Goal: Information Seeking & Learning: Learn about a topic

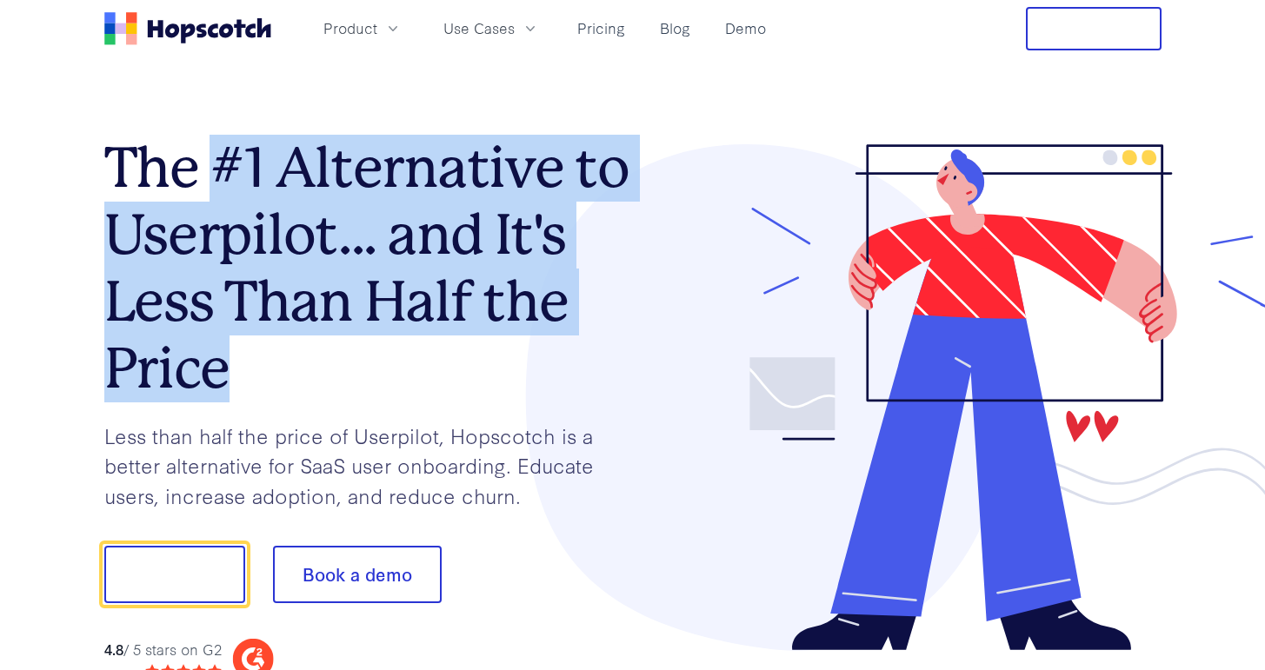
drag, startPoint x: 216, startPoint y: 186, endPoint x: 366, endPoint y: 382, distance: 246.7
click at [366, 382] on h1 "The #1 Alternative to Userpilot... and It's Less Than Half the Price" at bounding box center [368, 268] width 529 height 267
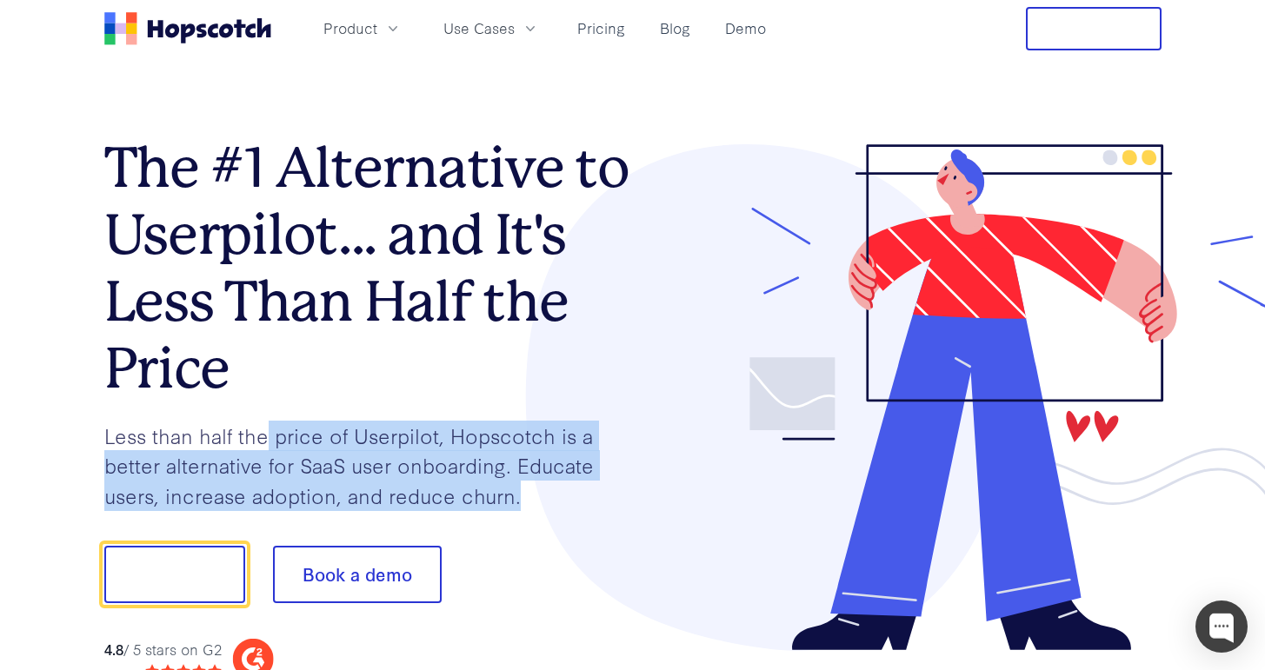
drag, startPoint x: 269, startPoint y: 435, endPoint x: 581, endPoint y: 501, distance: 319.0
click at [581, 501] on p "Less than half the price of Userpilot, Hopscotch is a better alternative for Sa…" at bounding box center [368, 466] width 529 height 90
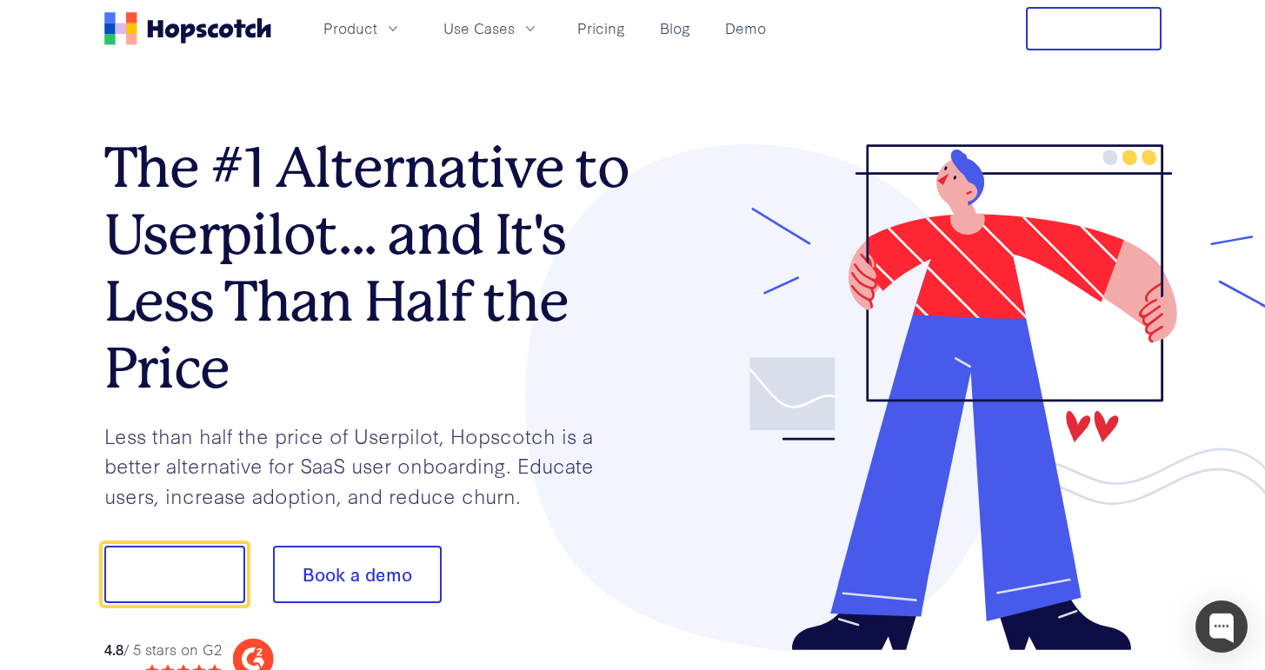
click at [516, 43] on div "Product Use Cases Pricing Blog Demo" at bounding box center [438, 28] width 669 height 43
click at [522, 23] on icon "button" at bounding box center [530, 28] width 17 height 17
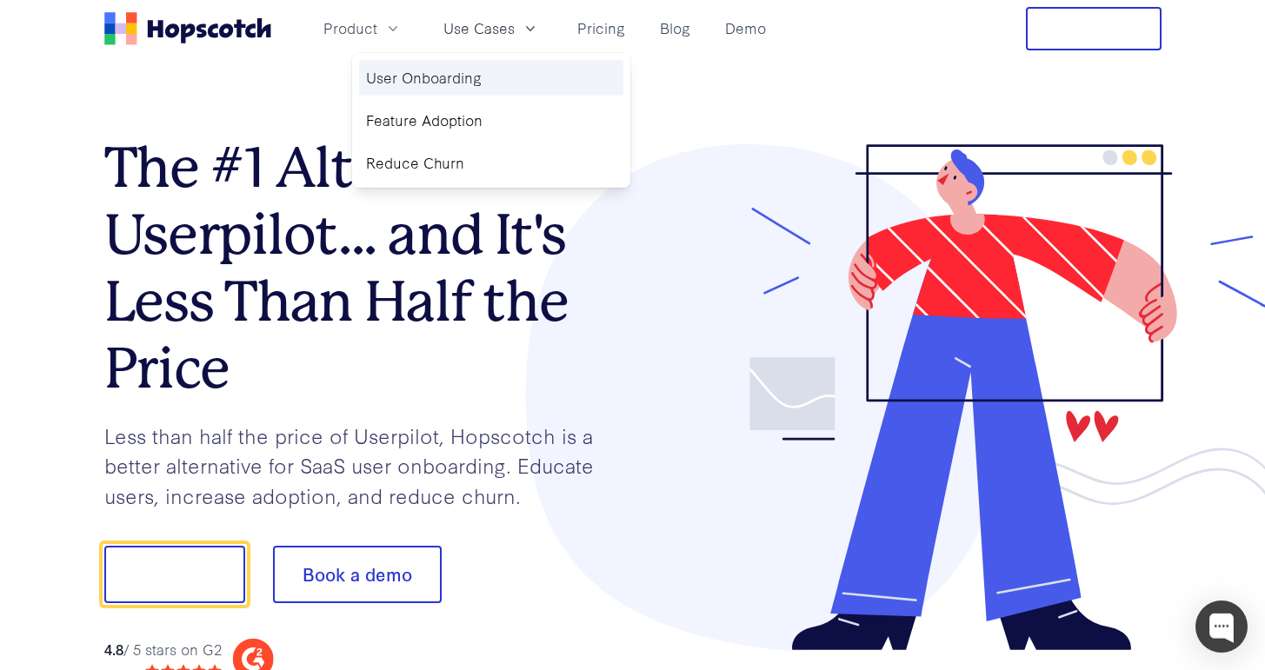
click at [429, 83] on link "User Onboarding" at bounding box center [491, 78] width 264 height 36
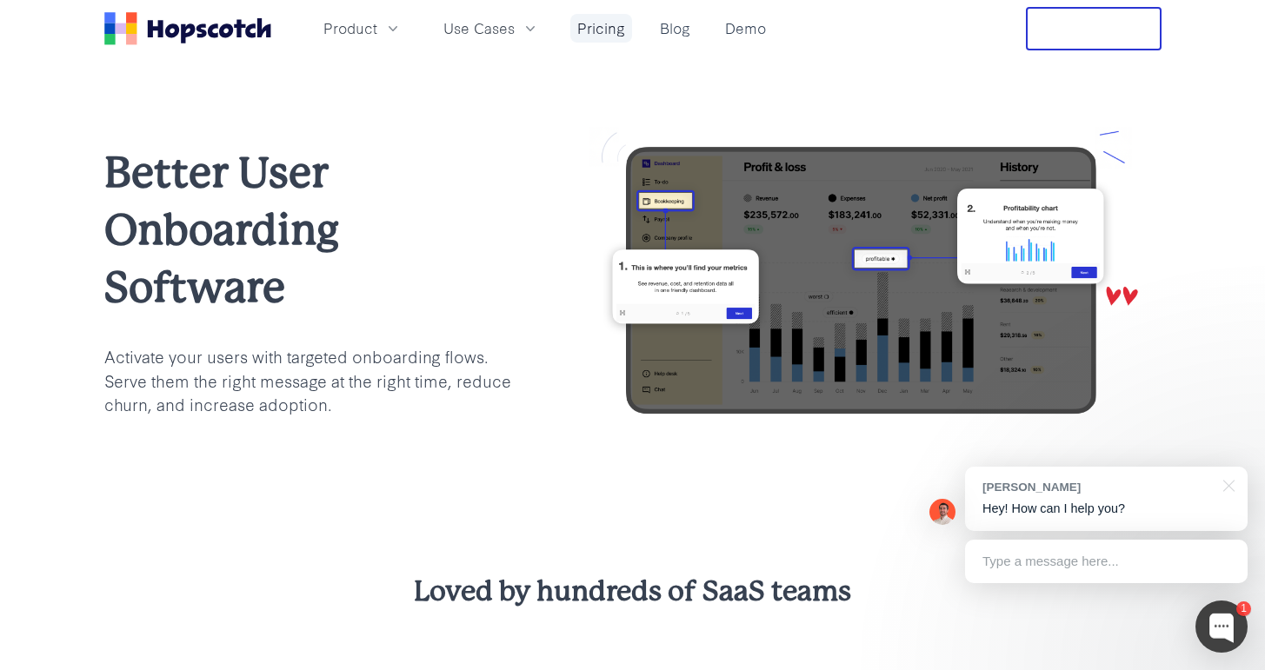
click at [603, 30] on link "Pricing" at bounding box center [601, 28] width 62 height 29
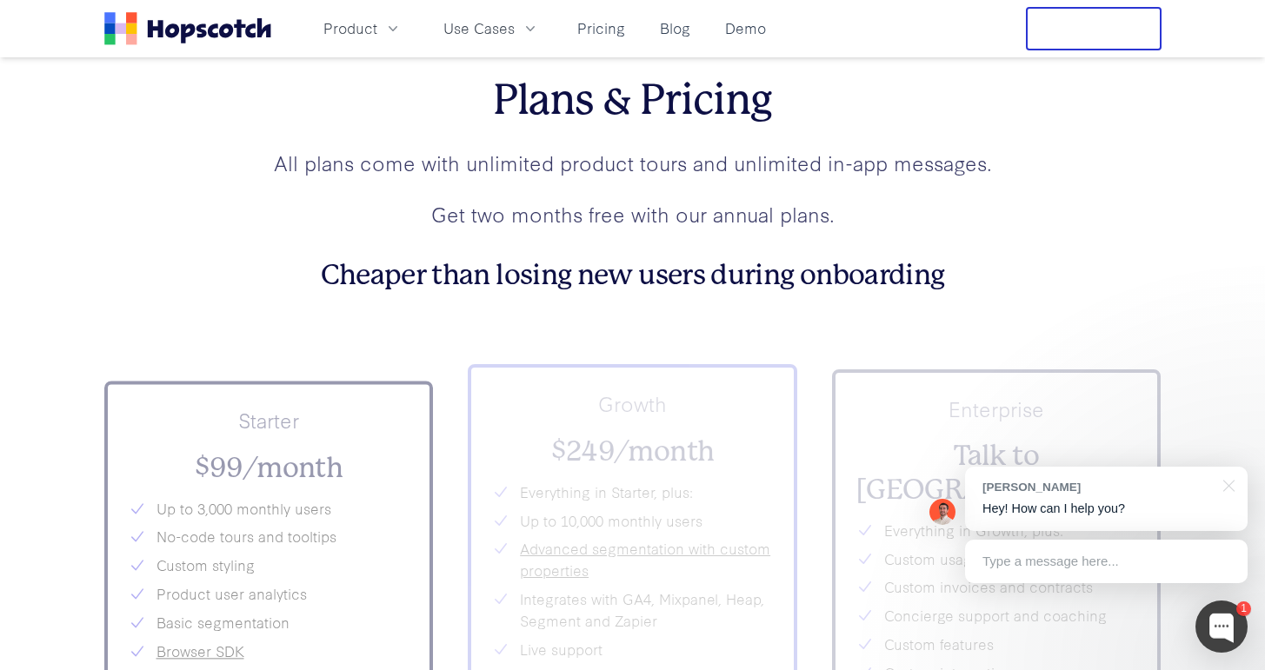
scroll to position [6102, 0]
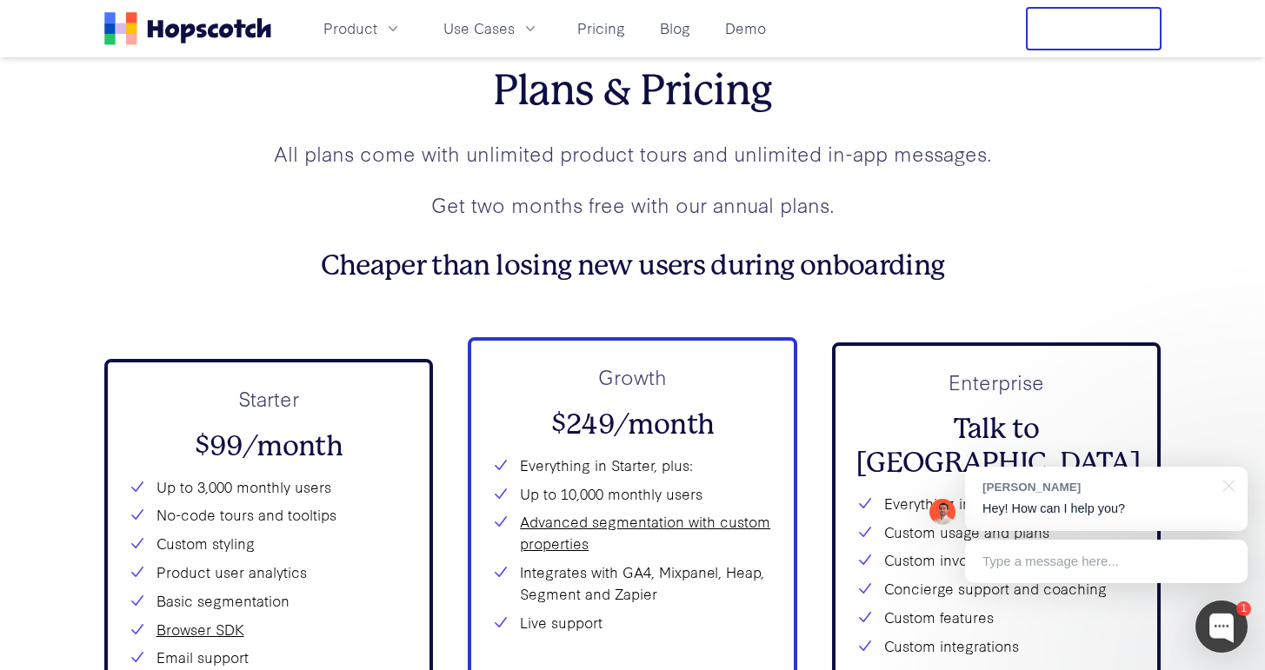
click at [1074, 293] on div "Plans & Pricing All plans come with unlimited product tours and unlimited in-ap…" at bounding box center [632, 496] width 1057 height 861
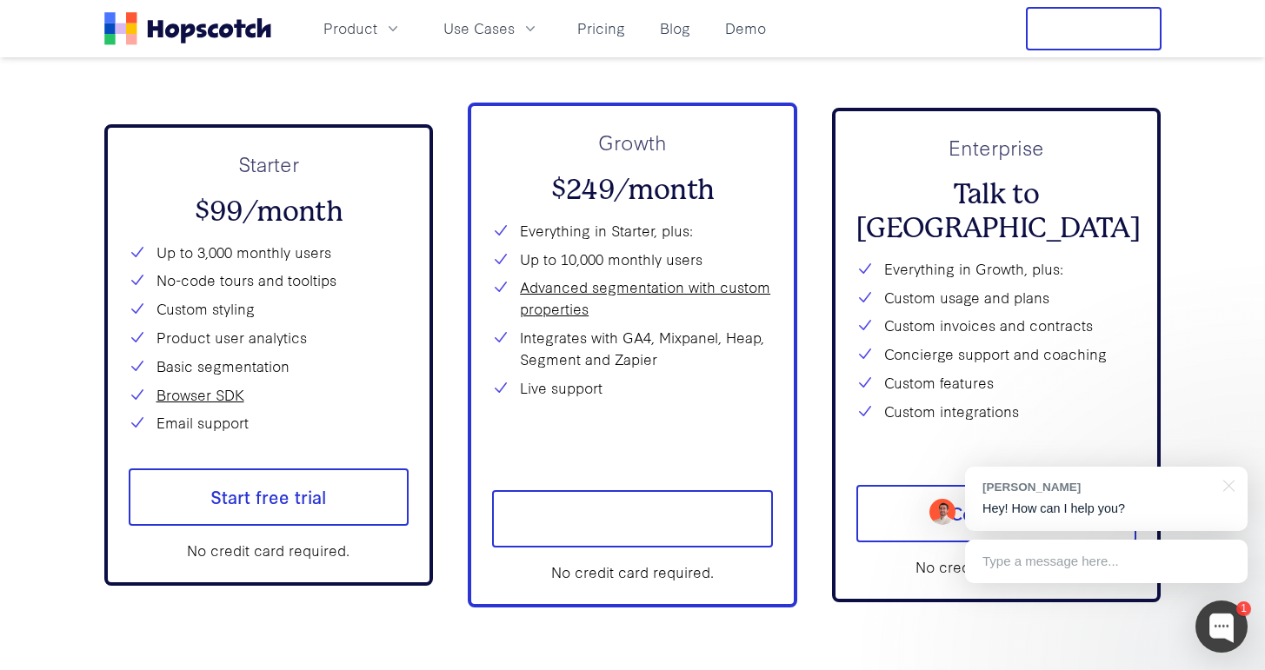
scroll to position [6345, 0]
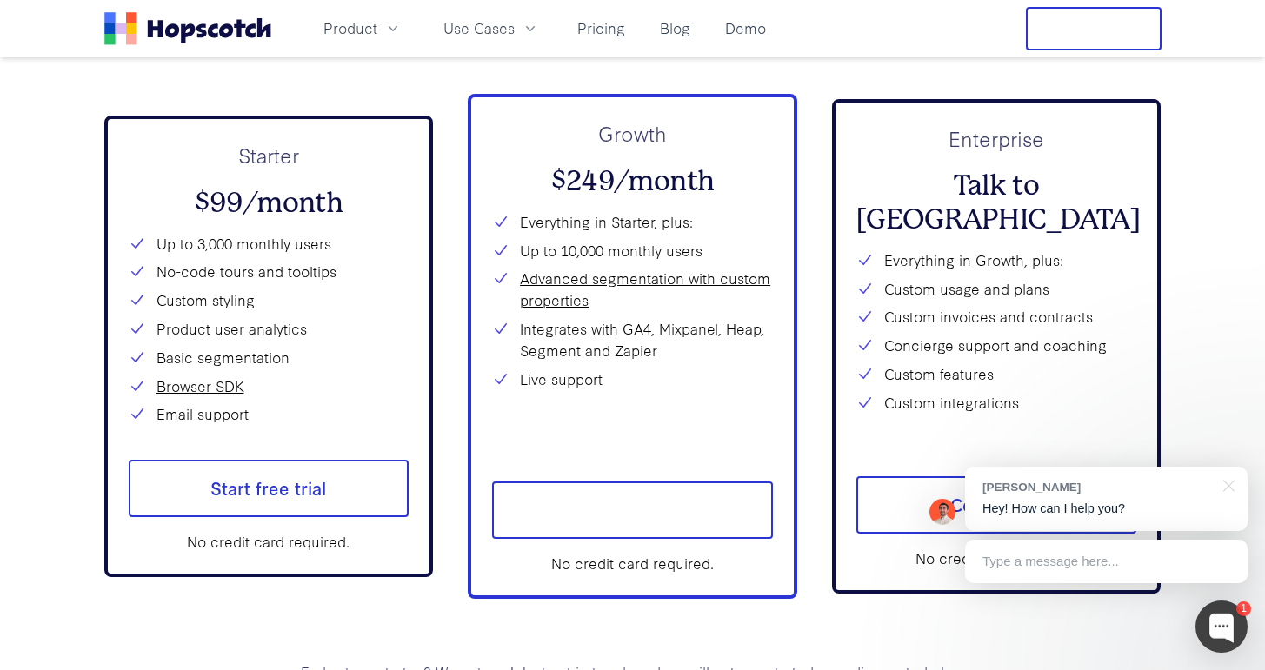
click at [1028, 553] on div "Type a message here..." at bounding box center [1106, 561] width 283 height 43
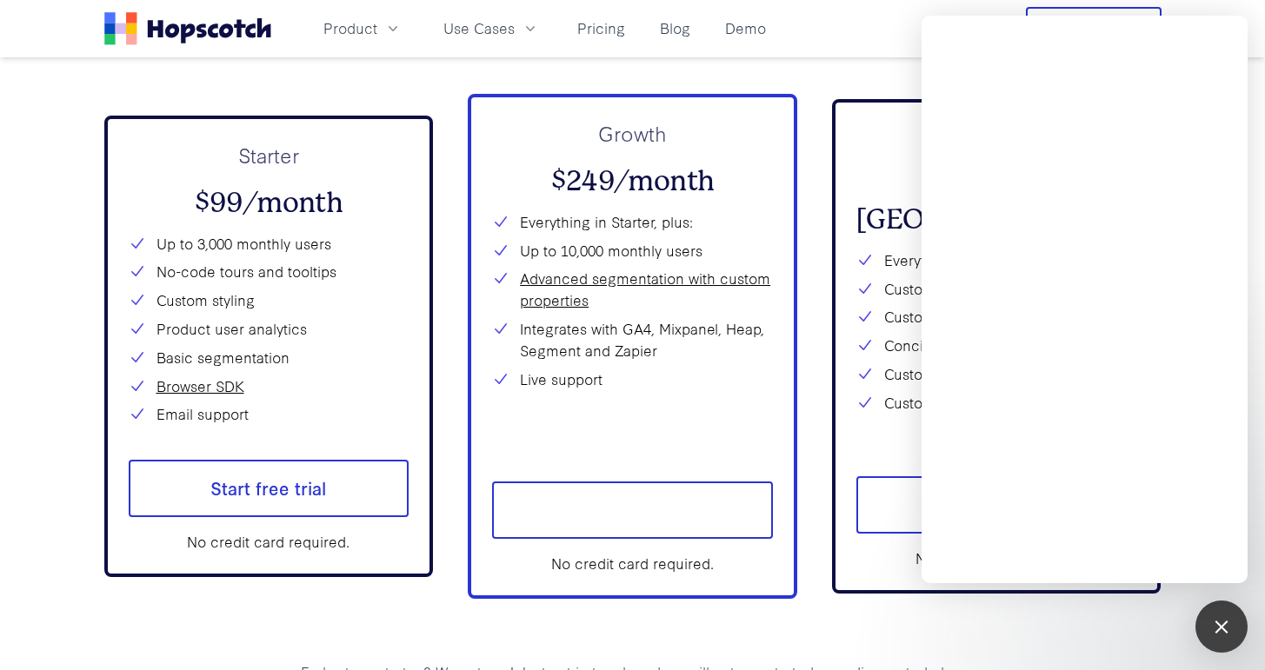
drag, startPoint x: 812, startPoint y: 620, endPoint x: 883, endPoint y: 489, distance: 149.4
click at [812, 619] on div "Plans & Pricing All plans come with unlimited product tours and unlimited in-ap…" at bounding box center [632, 253] width 1057 height 861
click at [1235, 641] on div "1" at bounding box center [1221, 627] width 52 height 52
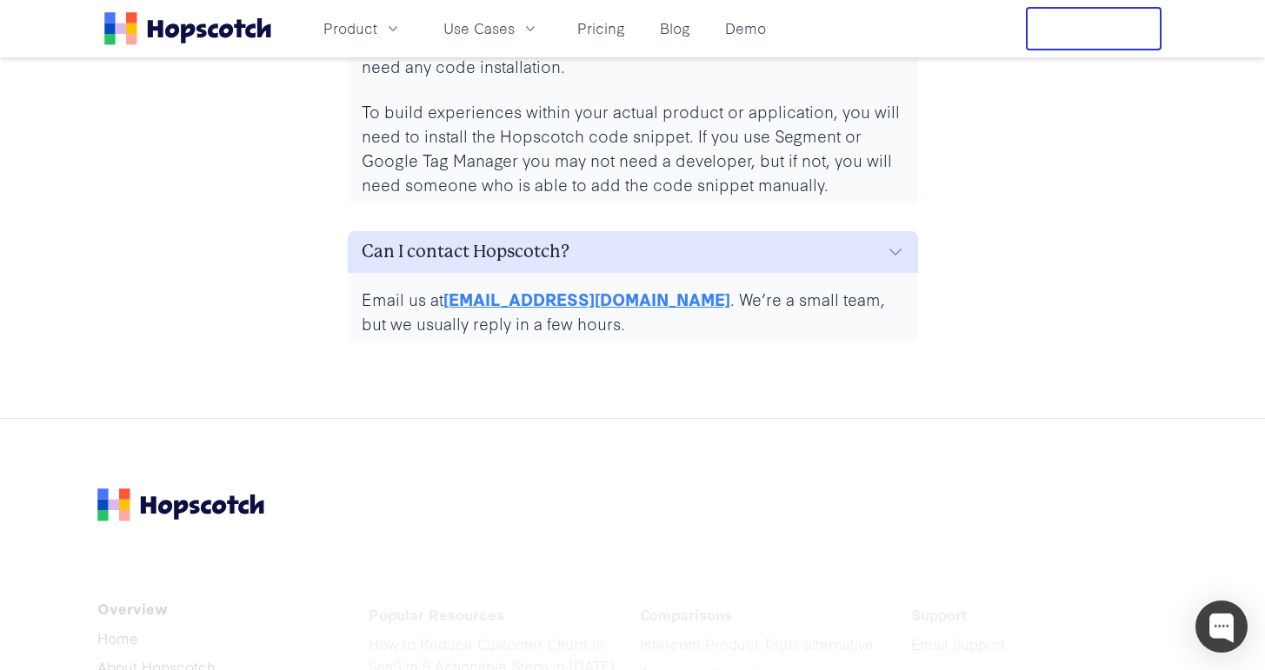
scroll to position [8447, 0]
